Goal: Task Accomplishment & Management: Manage account settings

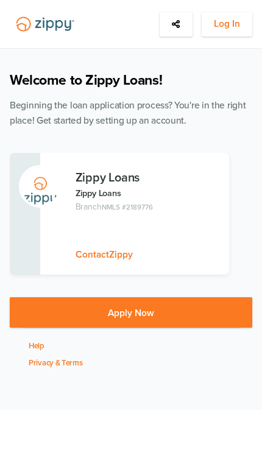
click at [216, 24] on span "Log In" at bounding box center [227, 23] width 26 height 15
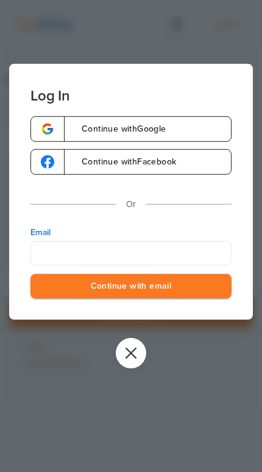
click at [87, 244] on input "Email" at bounding box center [130, 253] width 201 height 24
click at [76, 257] on input "Email" at bounding box center [130, 253] width 201 height 24
type input "**********"
click at [131, 288] on button "Continue with email" at bounding box center [130, 286] width 201 height 25
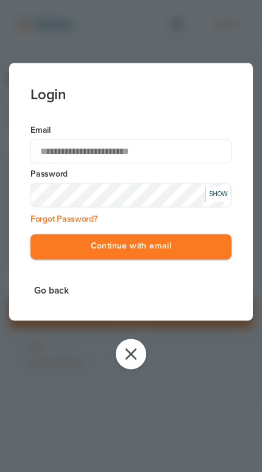
click at [85, 253] on button "Continue with email" at bounding box center [130, 246] width 201 height 25
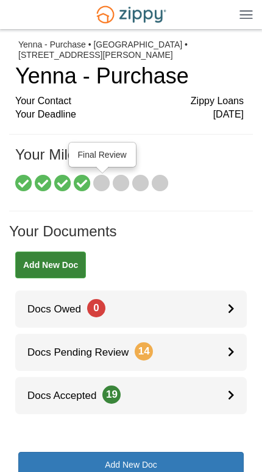
click at [102, 188] on icon at bounding box center [101, 184] width 17 height 17
click at [79, 179] on icon at bounding box center [82, 184] width 17 height 17
click at [99, 180] on icon at bounding box center [101, 184] width 17 height 17
click at [22, 311] on span "Docs Owed 0" at bounding box center [60, 310] width 90 height 12
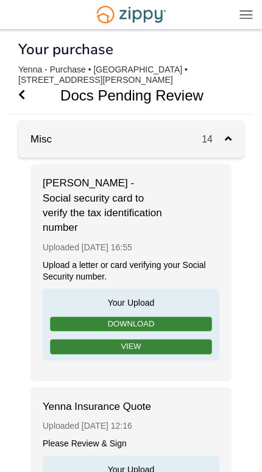
click at [24, 102] on span "Go Back" at bounding box center [21, 95] width 7 height 37
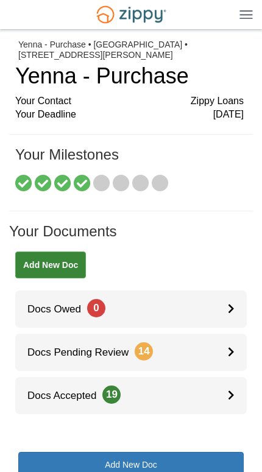
click at [257, 12] on div "jilleanyenna20@gmail.com Logout" at bounding box center [131, 14] width 262 height 29
click at [242, 23] on div "jilleanyenna20@gmail.com Logout" at bounding box center [131, 14] width 262 height 29
click at [248, 18] on img at bounding box center [246, 14] width 13 height 9
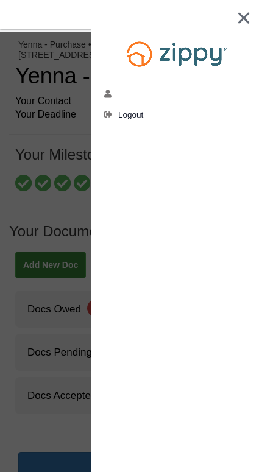
click at [51, 174] on div at bounding box center [131, 236] width 262 height 472
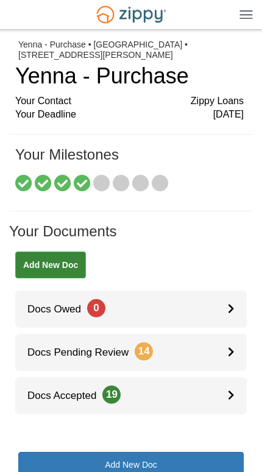
click at [243, 15] on img at bounding box center [246, 14] width 13 height 9
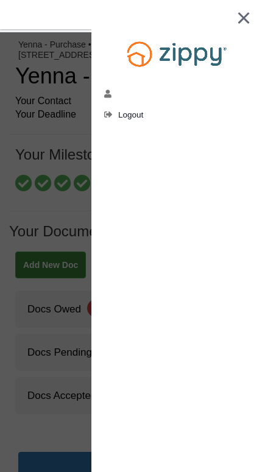
click at [115, 95] on link "[EMAIL_ADDRESS][DOMAIN_NAME]" at bounding box center [111, 96] width 14 height 12
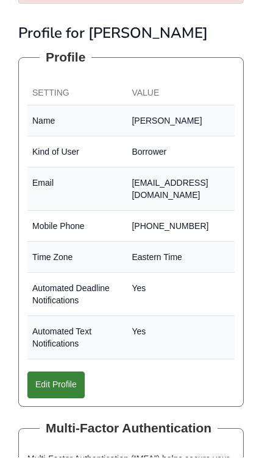
scroll to position [104, 0]
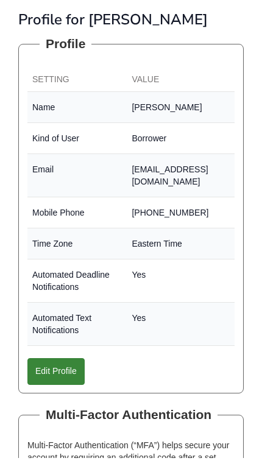
click at [55, 373] on link "Edit Profile" at bounding box center [55, 386] width 57 height 27
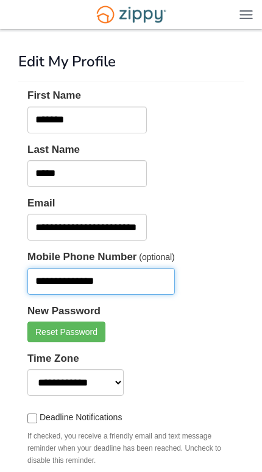
click at [116, 285] on input "**********" at bounding box center [101, 281] width 148 height 27
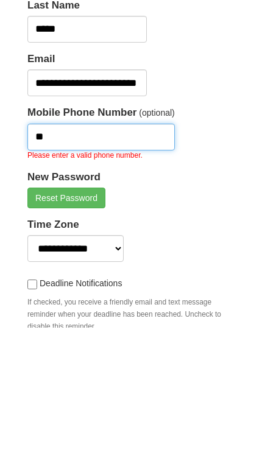
type input "*"
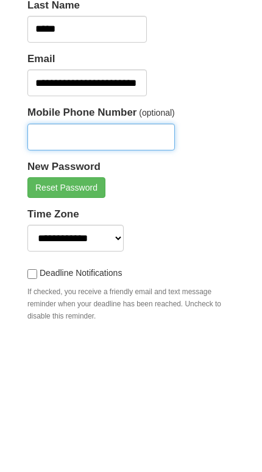
click at [47, 268] on input "Mobile Phone Number" at bounding box center [101, 281] width 148 height 27
paste input "**********"
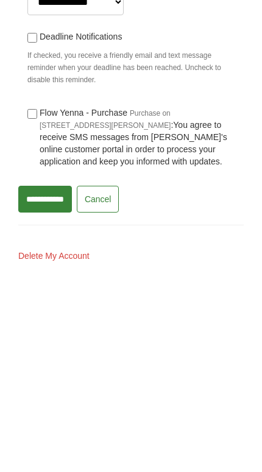
scroll to position [184, 0]
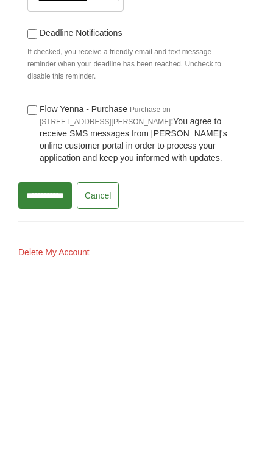
type input "**********"
click at [34, 383] on input "**********" at bounding box center [45, 396] width 54 height 27
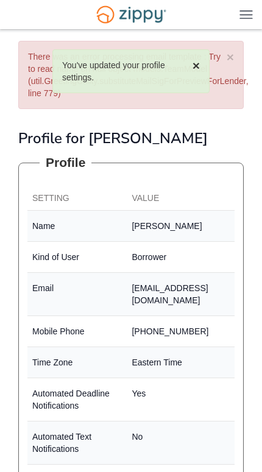
click at [193, 65] on button "×" at bounding box center [196, 65] width 7 height 13
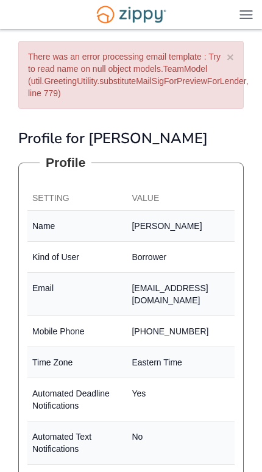
click at [234, 59] on button "×" at bounding box center [230, 57] width 7 height 13
